Goal: Task Accomplishment & Management: Use online tool/utility

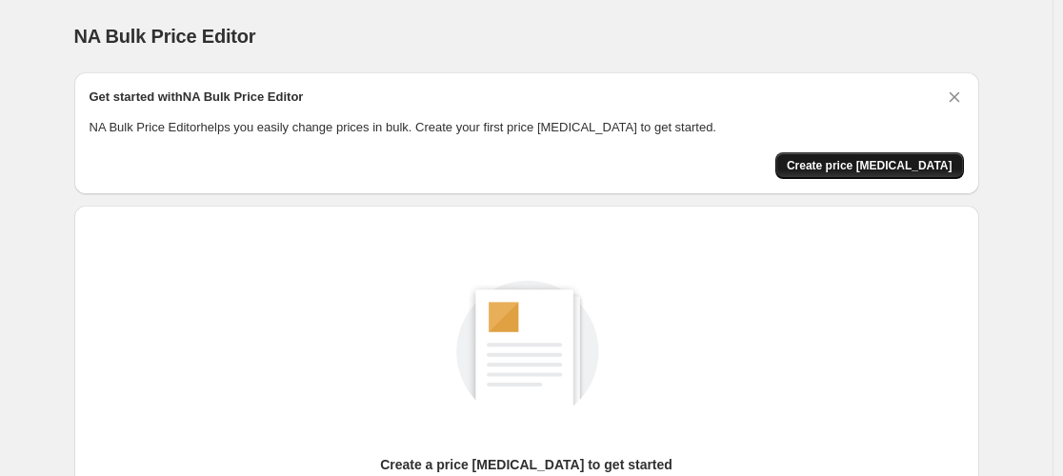
click at [859, 165] on span "Create price [MEDICAL_DATA]" at bounding box center [870, 165] width 166 height 15
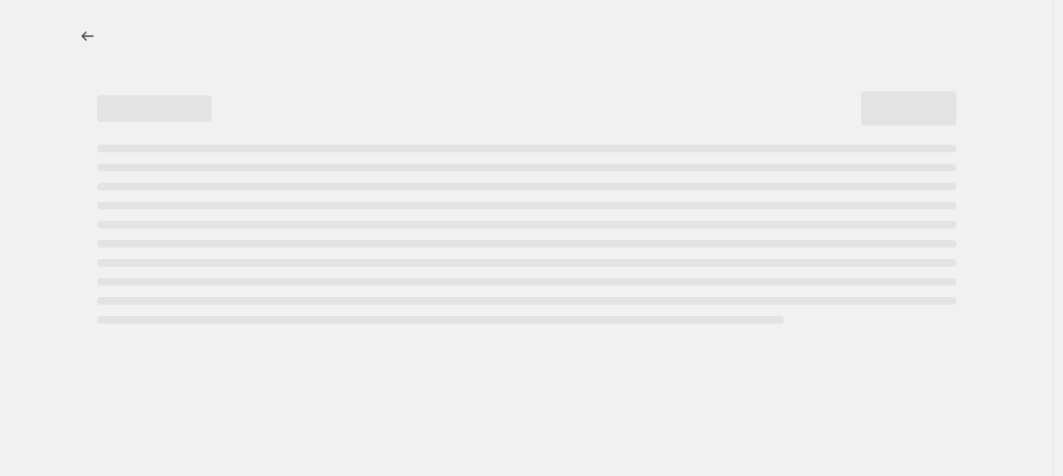
select select "percentage"
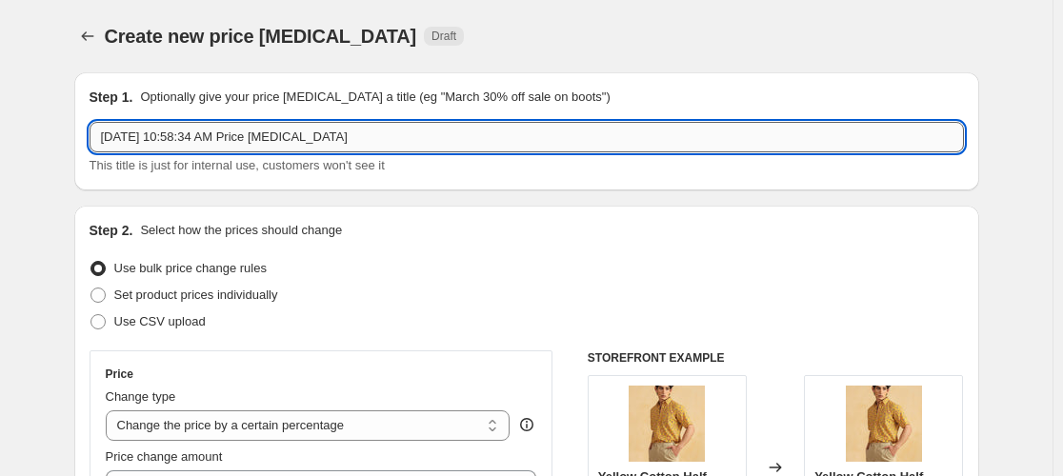
click at [206, 142] on input "Sep 9, 2025, 10:58:34 AM Price change job" at bounding box center [527, 137] width 874 height 30
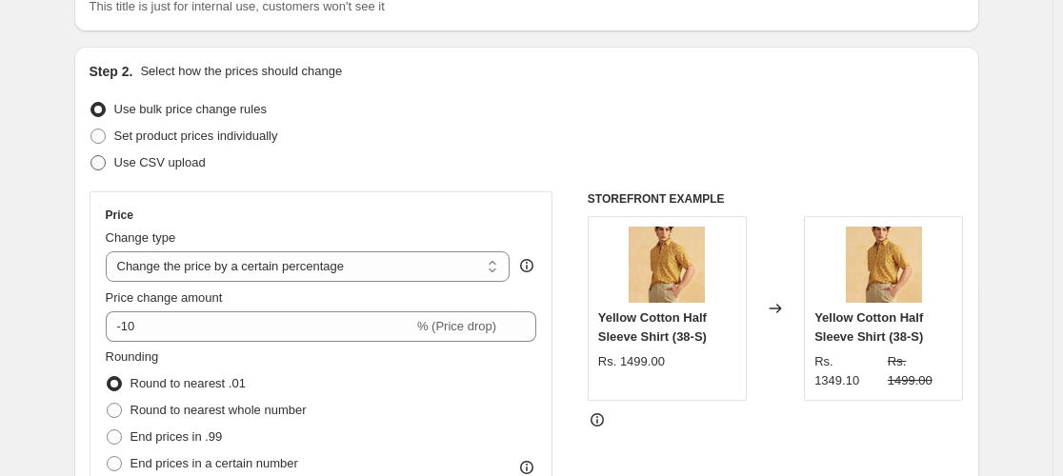
scroll to position [317, 0]
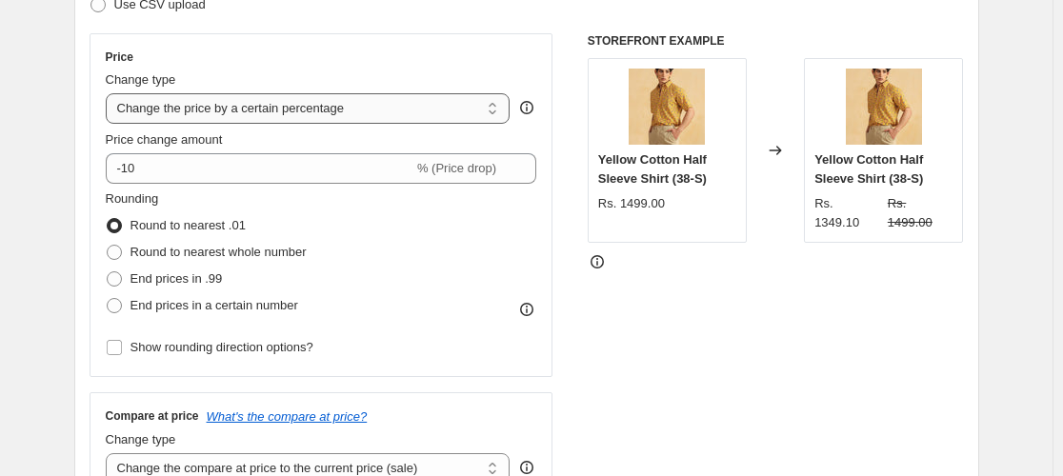
type input "Flat 20% OFF welcome offer"
click at [237, 112] on select "Change the price to a certain amount Change the price by a certain amount Chang…" at bounding box center [308, 108] width 405 height 30
click at [110, 93] on select "Change the price to a certain amount Change the price by a certain amount Chang…" at bounding box center [308, 108] width 405 height 30
click at [255, 102] on select "Change the price to a certain amount Change the price by a certain amount Chang…" at bounding box center [308, 108] width 405 height 30
select select "pcap"
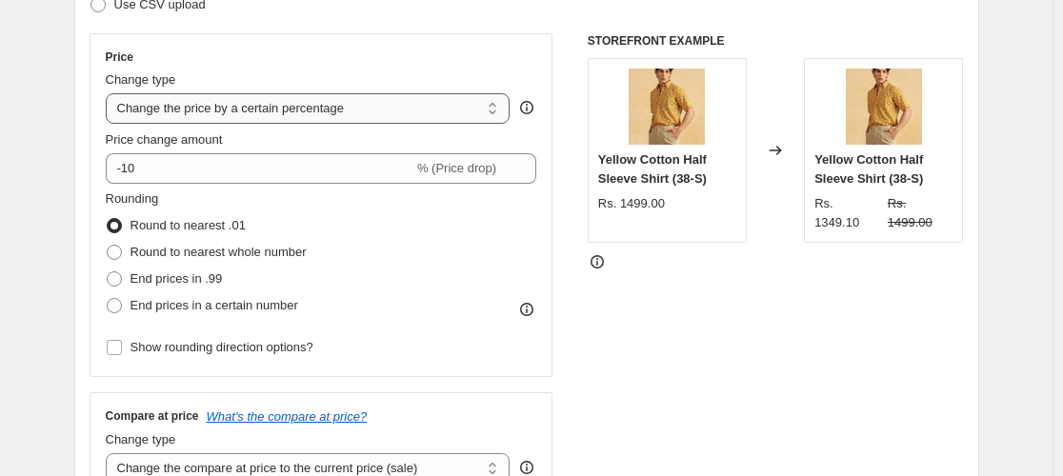
click at [110, 93] on select "Change the price to a certain amount Change the price by a certain amount Chang…" at bounding box center [308, 108] width 405 height 30
type input "-20"
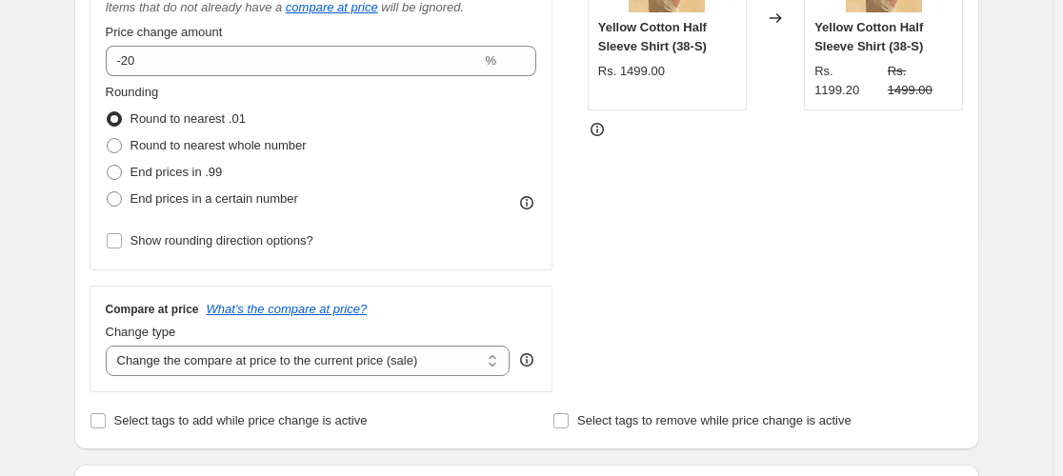
scroll to position [476, 0]
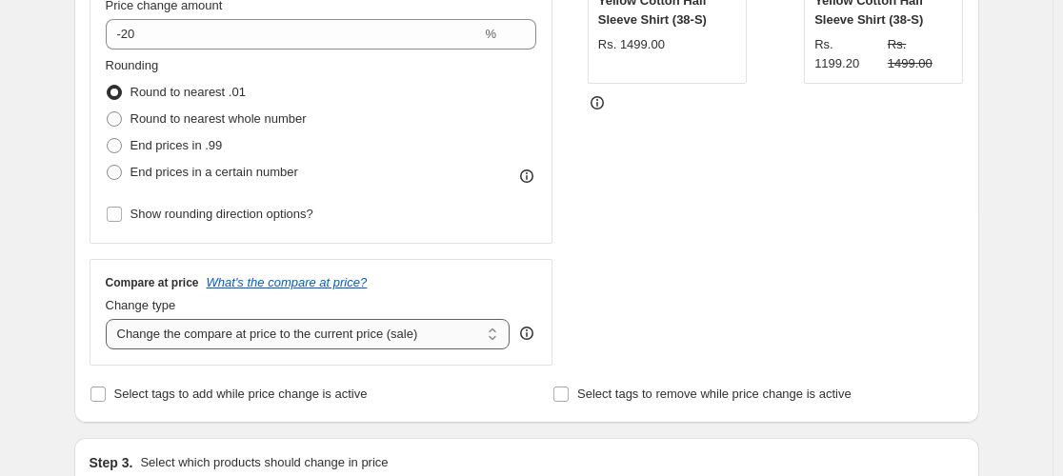
click at [190, 346] on select "Change the compare at price to the current price (sale) Change the compare at p…" at bounding box center [308, 334] width 405 height 30
select select "no_change"
click at [110, 319] on select "Change the compare at price to the current price (sale) Change the compare at p…" at bounding box center [308, 334] width 405 height 30
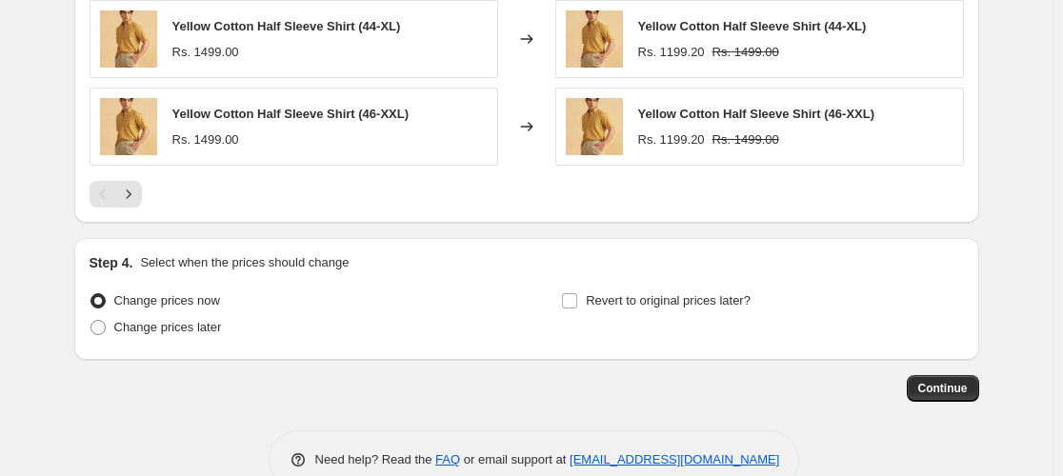
scroll to position [1454, 0]
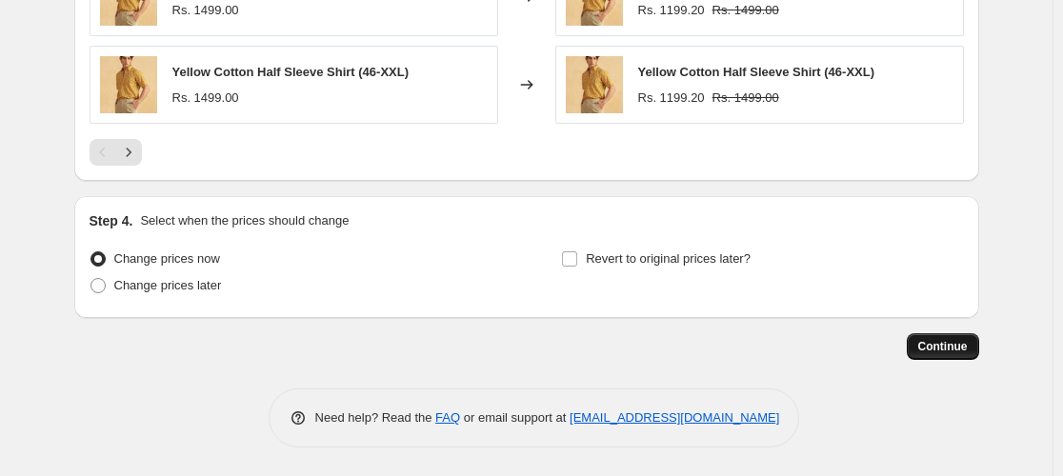
click at [951, 347] on span "Continue" at bounding box center [943, 346] width 50 height 15
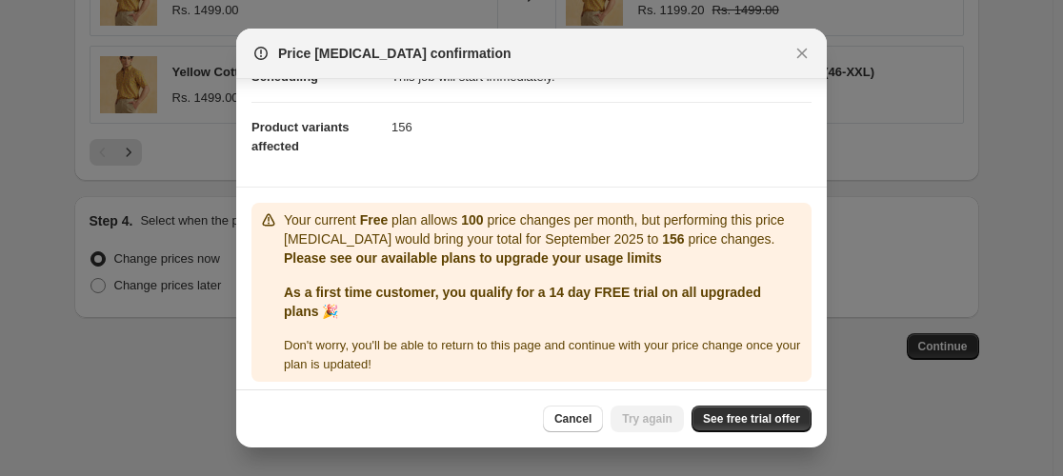
scroll to position [208, 0]
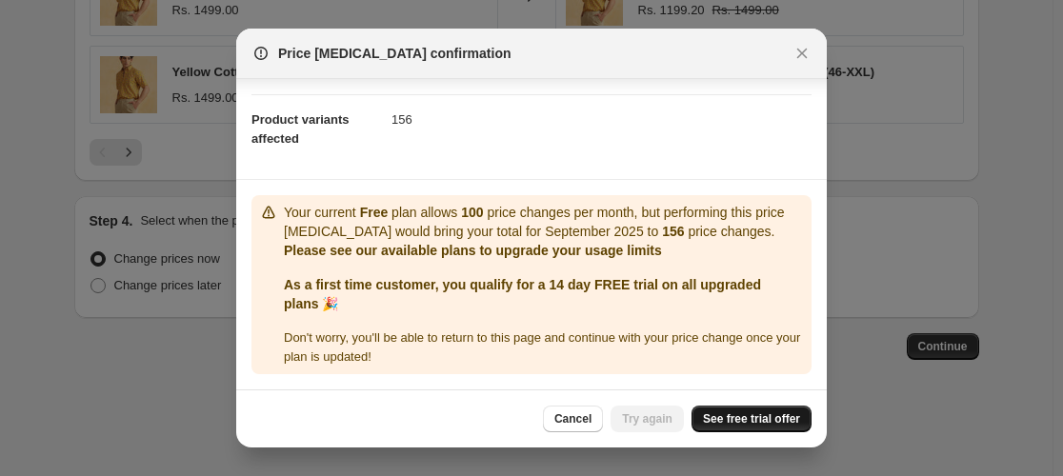
click at [759, 419] on span "See free trial offer" at bounding box center [751, 419] width 97 height 15
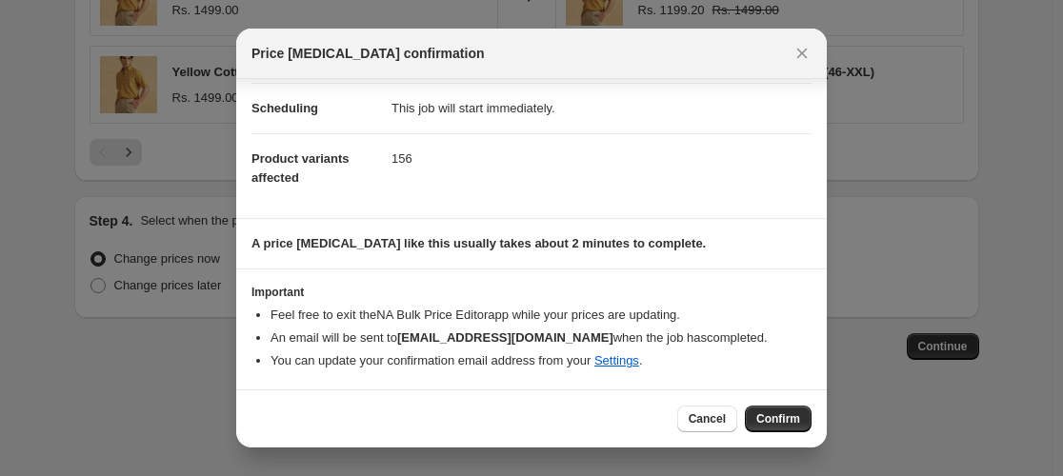
scroll to position [169, 0]
click at [774, 431] on button "Confirm" at bounding box center [778, 419] width 67 height 27
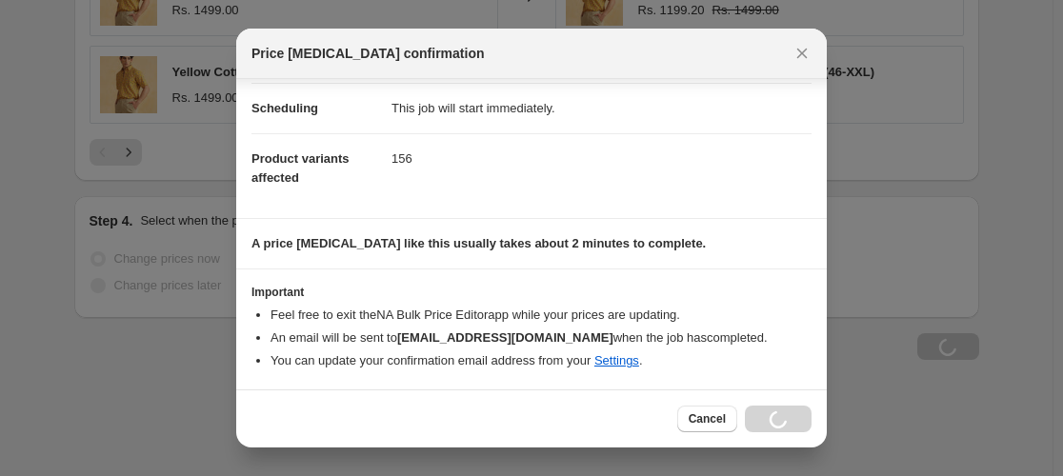
scroll to position [1454, 0]
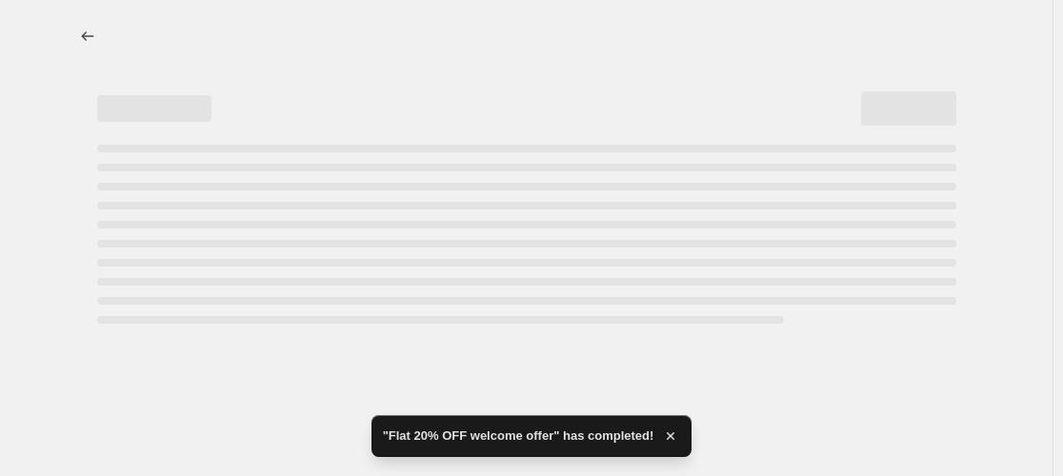
select select "pcap"
select select "no_change"
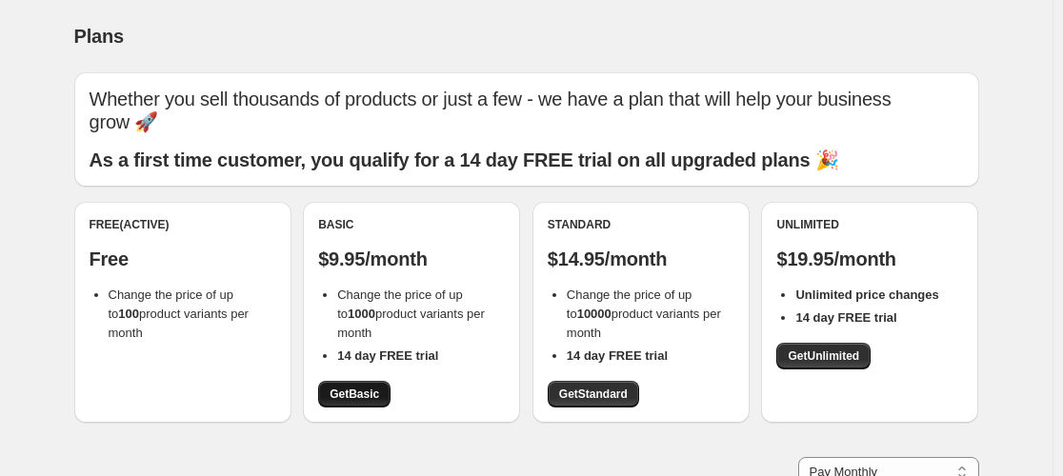
click at [355, 396] on span "Get Basic" at bounding box center [355, 394] width 50 height 15
